Goal: Check status

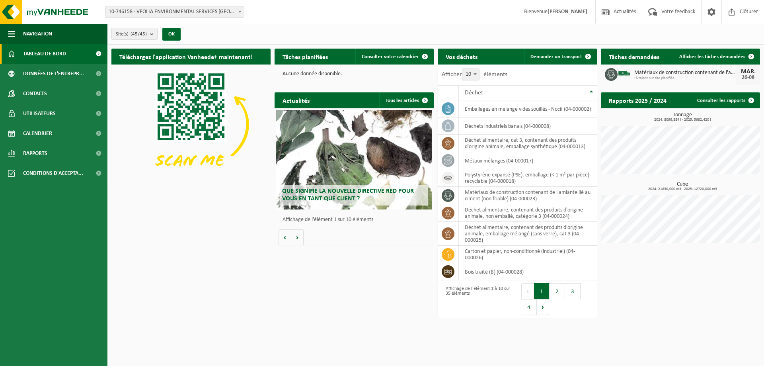
click at [241, 12] on b at bounding box center [239, 12] width 3 height 2
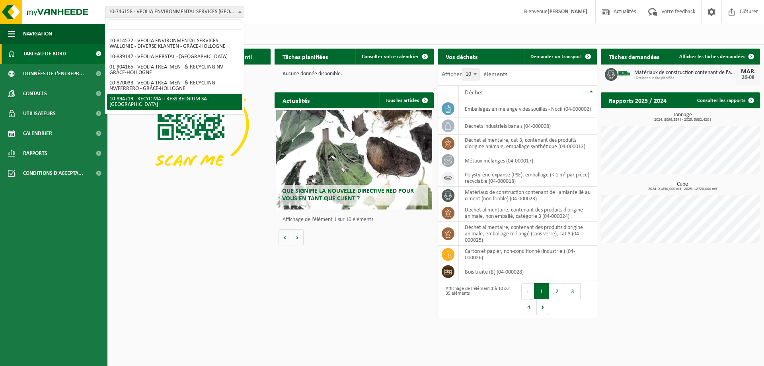
scroll to position [602, 0]
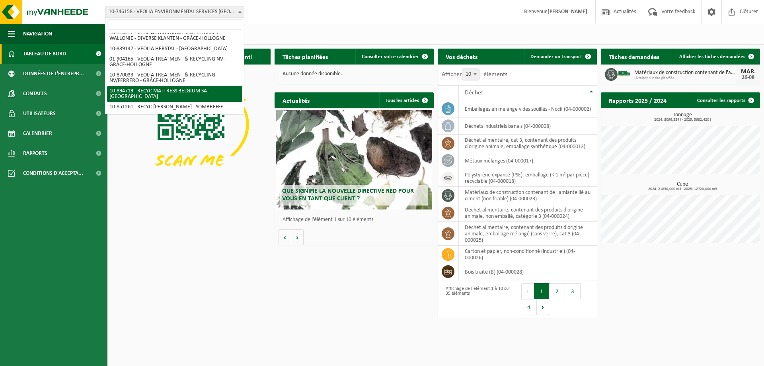
select select "116490"
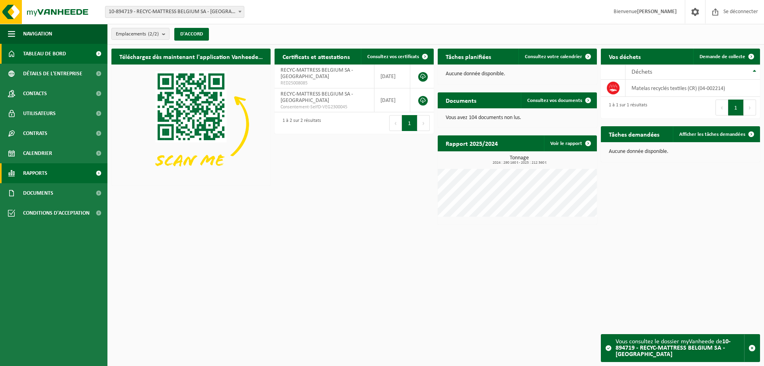
click at [35, 176] on font "Rapports" at bounding box center [35, 173] width 24 height 6
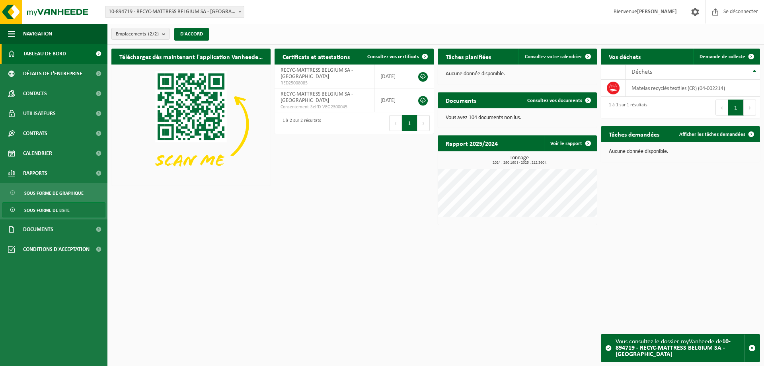
click at [44, 211] on font "Sous forme de liste" at bounding box center [46, 210] width 45 height 5
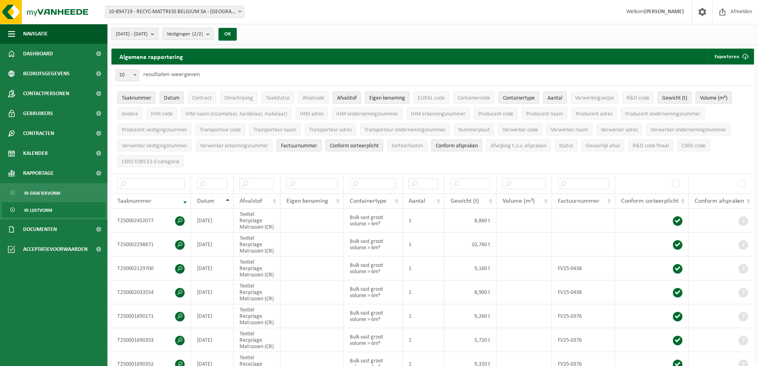
click at [158, 35] on b "submit" at bounding box center [154, 33] width 7 height 11
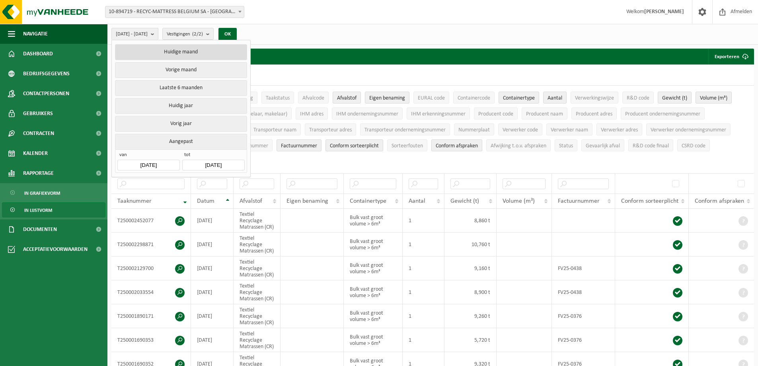
click at [172, 55] on button "Huidige maand" at bounding box center [181, 52] width 132 height 16
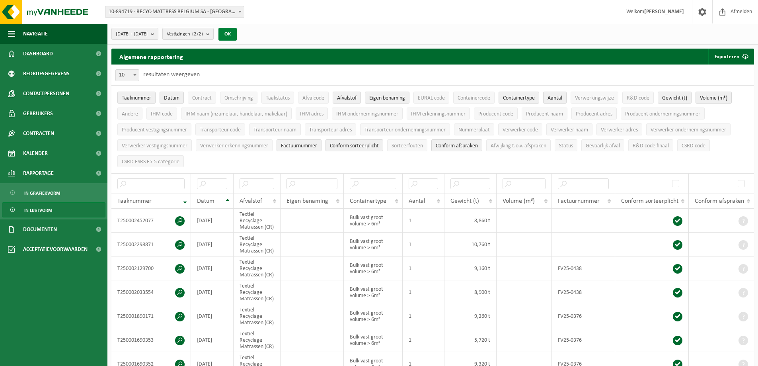
click at [237, 29] on button "OK" at bounding box center [228, 34] width 18 height 13
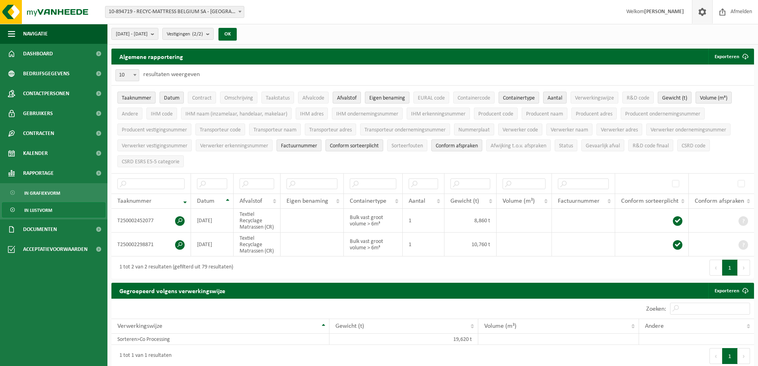
click at [702, 15] on span at bounding box center [703, 11] width 12 height 23
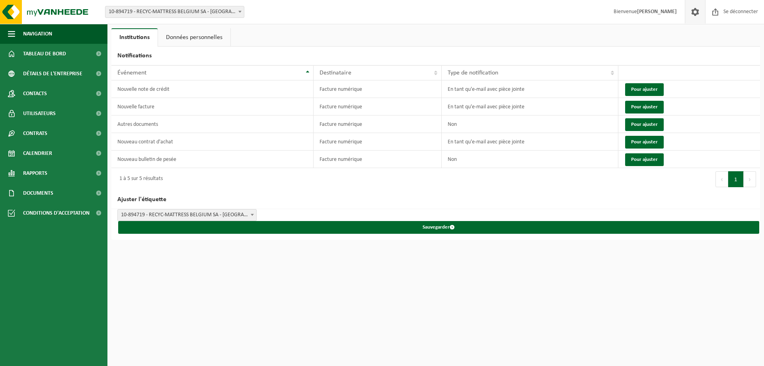
click at [728, 60] on h2 "Notifications" at bounding box center [435, 56] width 649 height 19
click at [39, 173] on font "Rapports" at bounding box center [35, 173] width 24 height 6
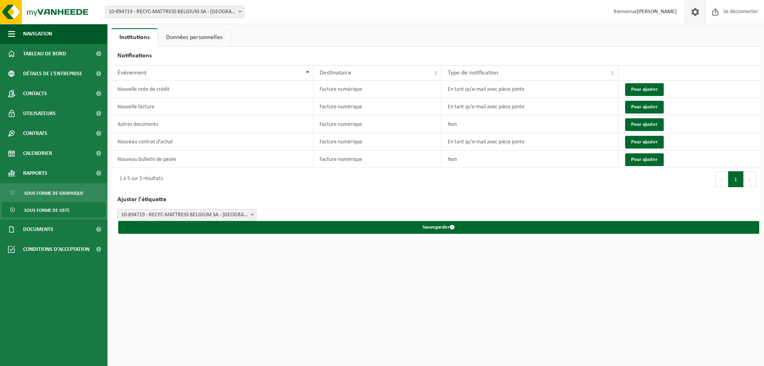
click at [47, 207] on span "Sous forme de liste" at bounding box center [46, 210] width 45 height 15
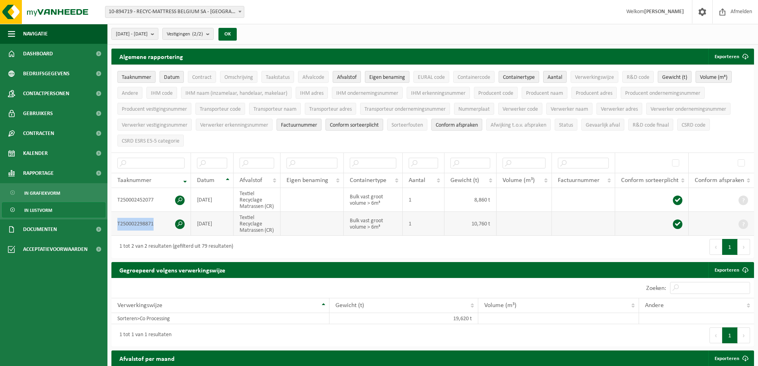
drag, startPoint x: 155, startPoint y: 221, endPoint x: 117, endPoint y: 220, distance: 38.2
click at [117, 220] on td "T250002298871" at bounding box center [151, 224] width 80 height 24
copy td "T250002298871"
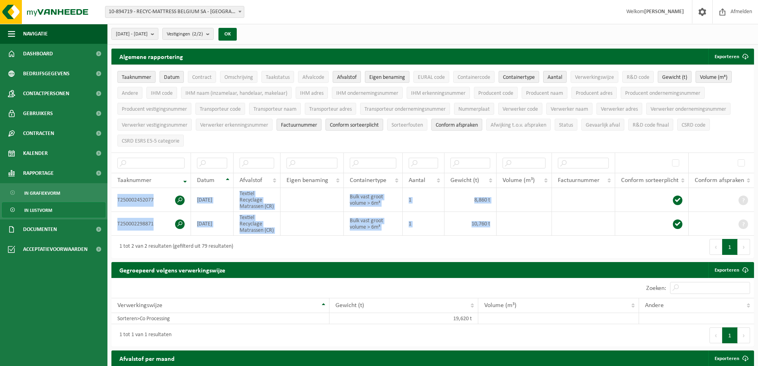
drag, startPoint x: 662, startPoint y: 205, endPoint x: 930, endPoint y: 33, distance: 318.4
click at [758, 33] on html "Vestiging: 10-746158 - VEOLIA ENVIRONMENTAL SERVICES [GEOGRAPHIC_DATA] - GRÂCE-…" at bounding box center [379, 183] width 758 height 366
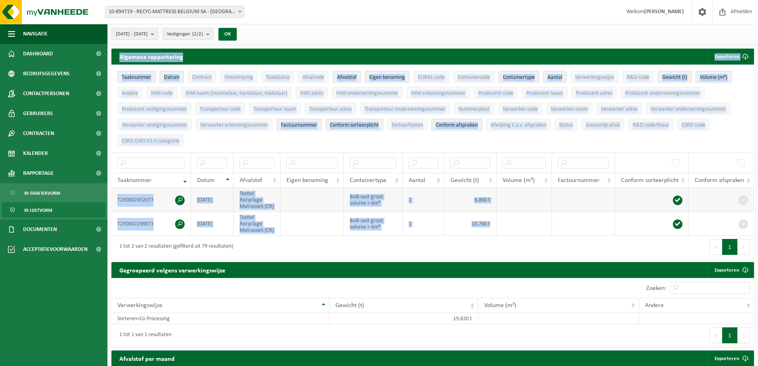
click at [150, 197] on td "T250002452077" at bounding box center [151, 200] width 80 height 24
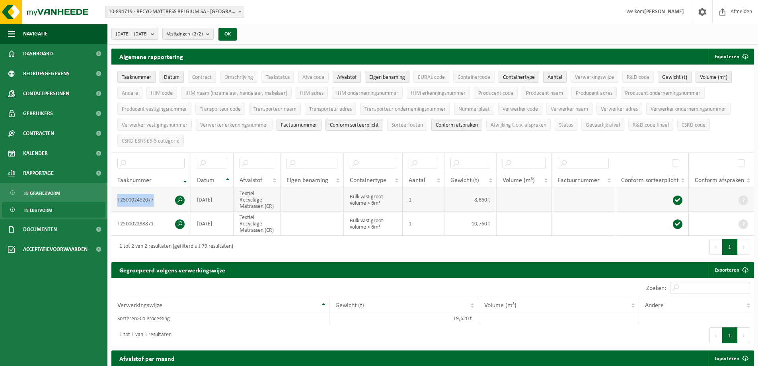
drag, startPoint x: 153, startPoint y: 196, endPoint x: 117, endPoint y: 194, distance: 36.3
click at [117, 194] on td "T250002452077" at bounding box center [151, 200] width 80 height 24
copy td "T250002452077"
